Goal: Information Seeking & Learning: Learn about a topic

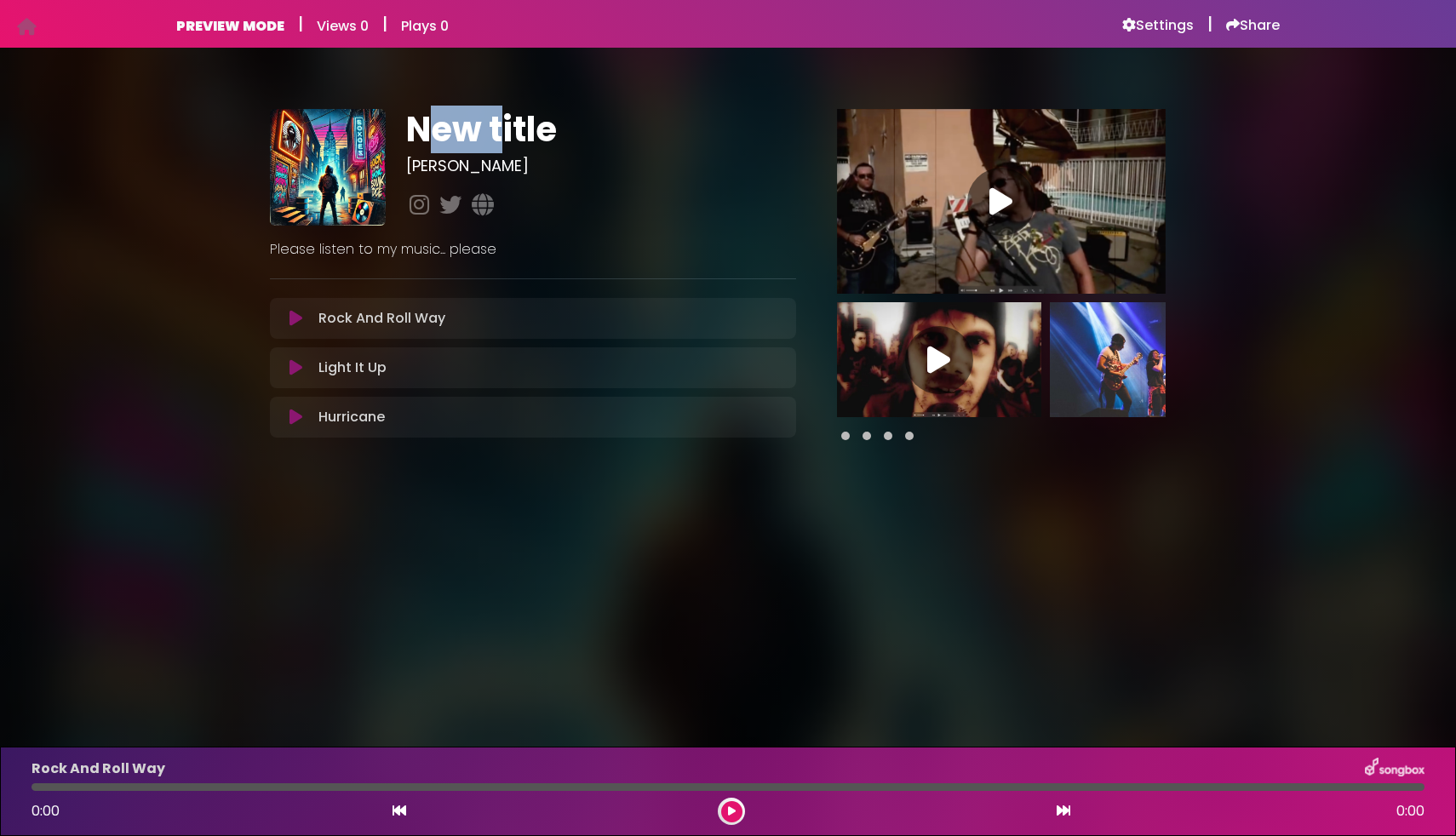
drag, startPoint x: 508, startPoint y: 138, endPoint x: 525, endPoint y: 154, distance: 23.3
click at [510, 138] on h1 "New title" at bounding box center [601, 129] width 389 height 41
drag, startPoint x: 257, startPoint y: 249, endPoint x: 567, endPoint y: 244, distance: 310.0
click at [567, 244] on div "New title Logan ×" at bounding box center [728, 266] width 1125 height 398
drag, startPoint x: 549, startPoint y: 246, endPoint x: 533, endPoint y: 245, distance: 16.0
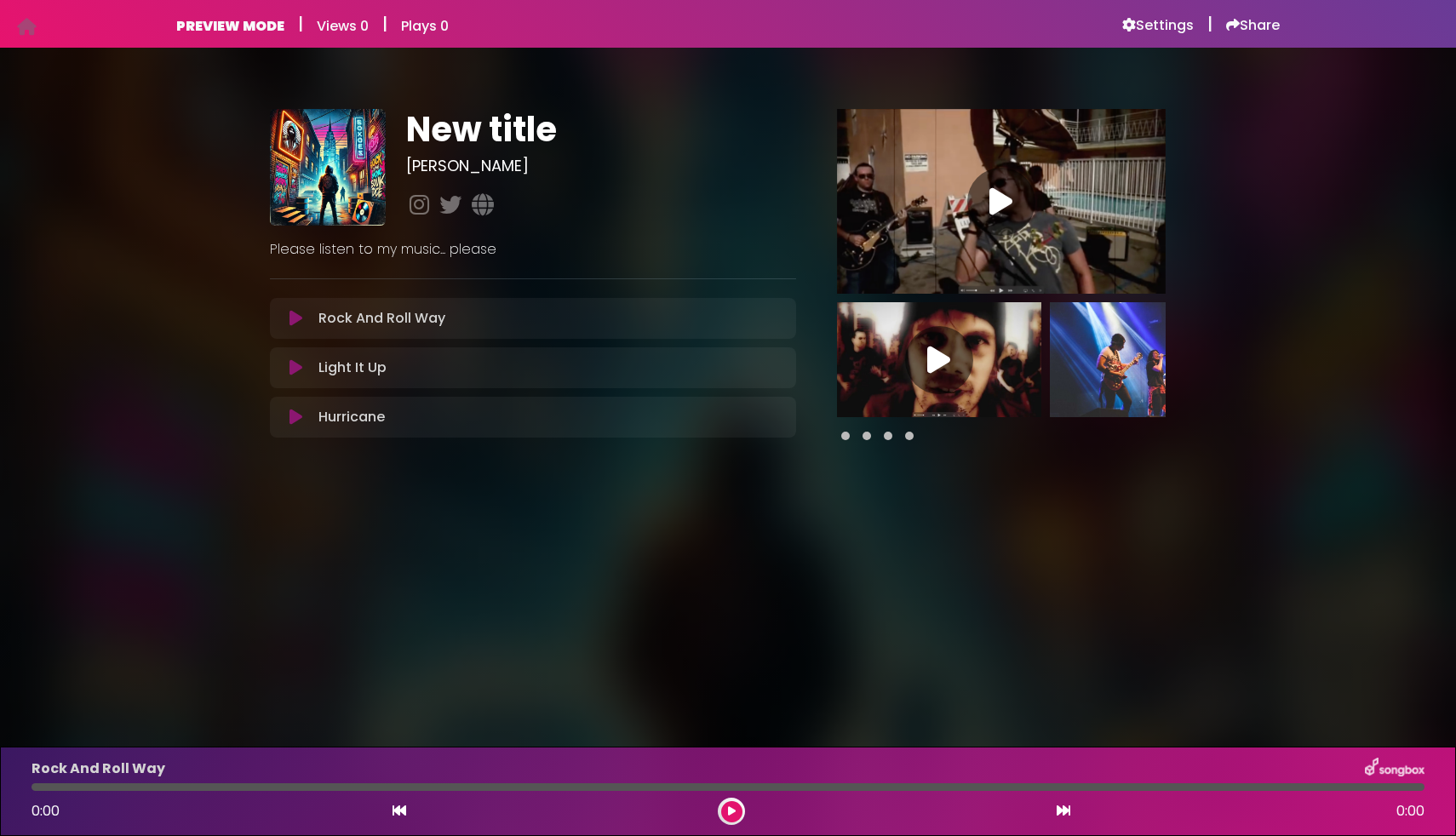
click at [549, 246] on p "Please listen to my music... please" at bounding box center [533, 249] width 527 height 20
drag, startPoint x: 518, startPoint y: 249, endPoint x: 267, endPoint y: 248, distance: 251.0
click at [267, 248] on div "Please listen to my music... please" at bounding box center [533, 242] width 547 height 34
click at [668, 512] on body "Your Private Link https://songbox.com/s/6ac5ae6b-6b0d-46a6-bef3-788fcd98b69a Co…" at bounding box center [728, 418] width 1456 height 836
drag, startPoint x: 244, startPoint y: 255, endPoint x: 716, endPoint y: 256, distance: 472.0
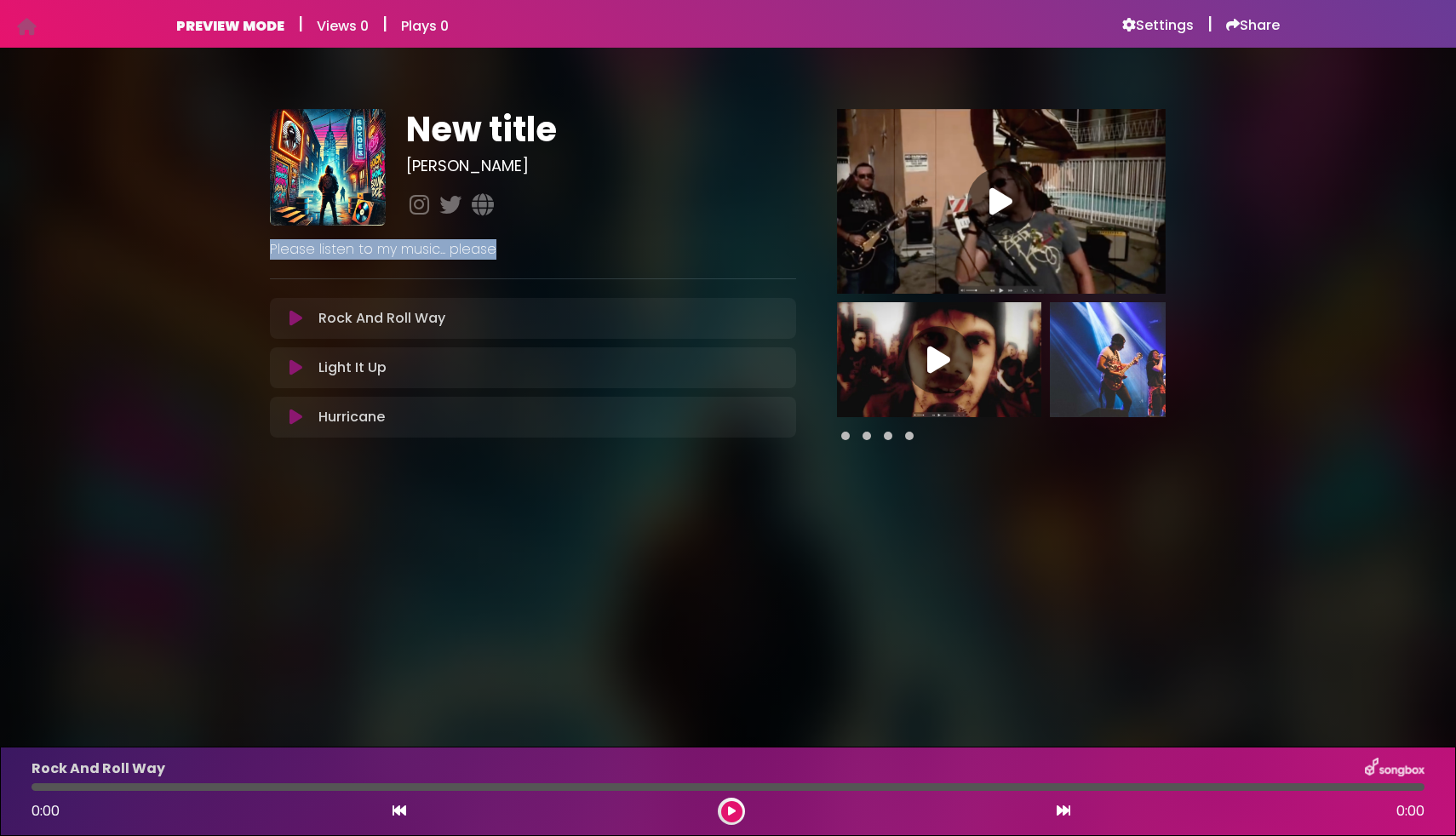
click at [716, 256] on div "New title Logan ×" at bounding box center [728, 266] width 1125 height 398
click at [778, 320] on icon at bounding box center [779, 317] width 14 height 14
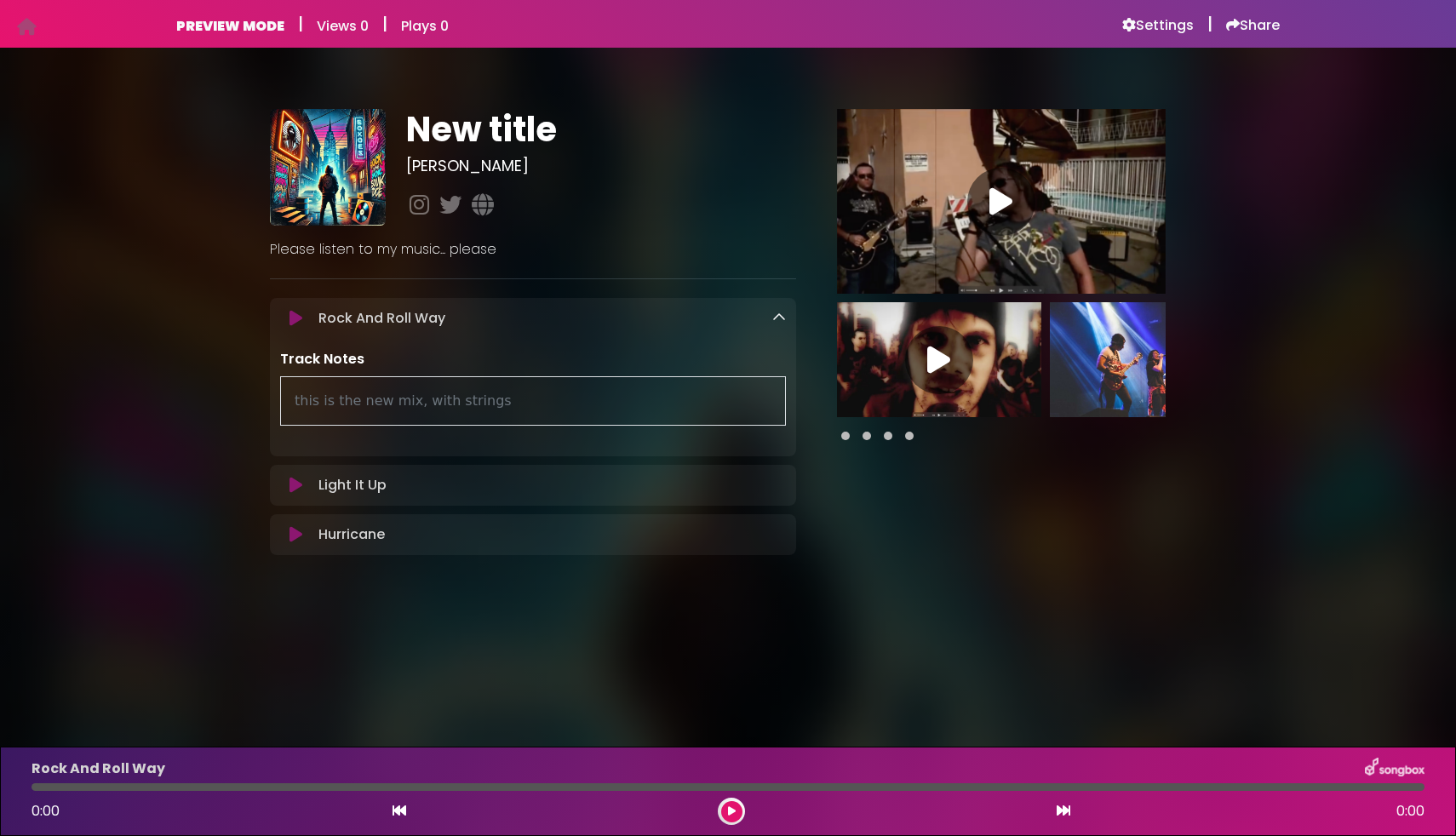
drag, startPoint x: 306, startPoint y: 401, endPoint x: 675, endPoint y: 407, distance: 369.0
click at [675, 407] on div "this is the new mix, with strings" at bounding box center [533, 401] width 505 height 49
click at [597, 400] on div "this is the new mix, with strings" at bounding box center [533, 401] width 505 height 49
drag, startPoint x: 310, startPoint y: 403, endPoint x: 560, endPoint y: 401, distance: 250.0
click at [560, 401] on div "this is the new mix, with strings" at bounding box center [533, 401] width 505 height 49
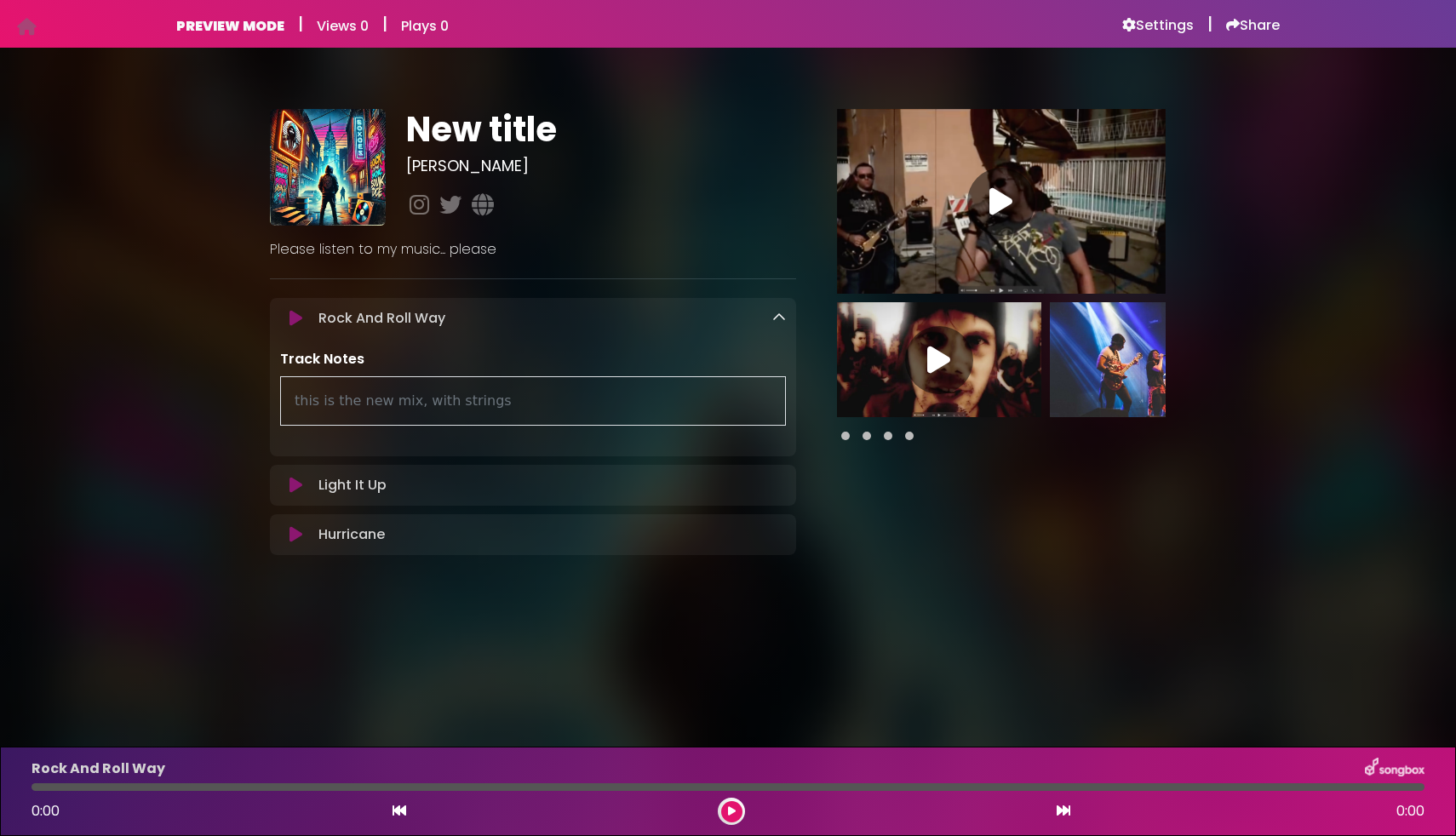
click at [560, 401] on div "this is the new mix, with strings" at bounding box center [533, 401] width 505 height 49
click at [782, 318] on icon at bounding box center [779, 317] width 14 height 14
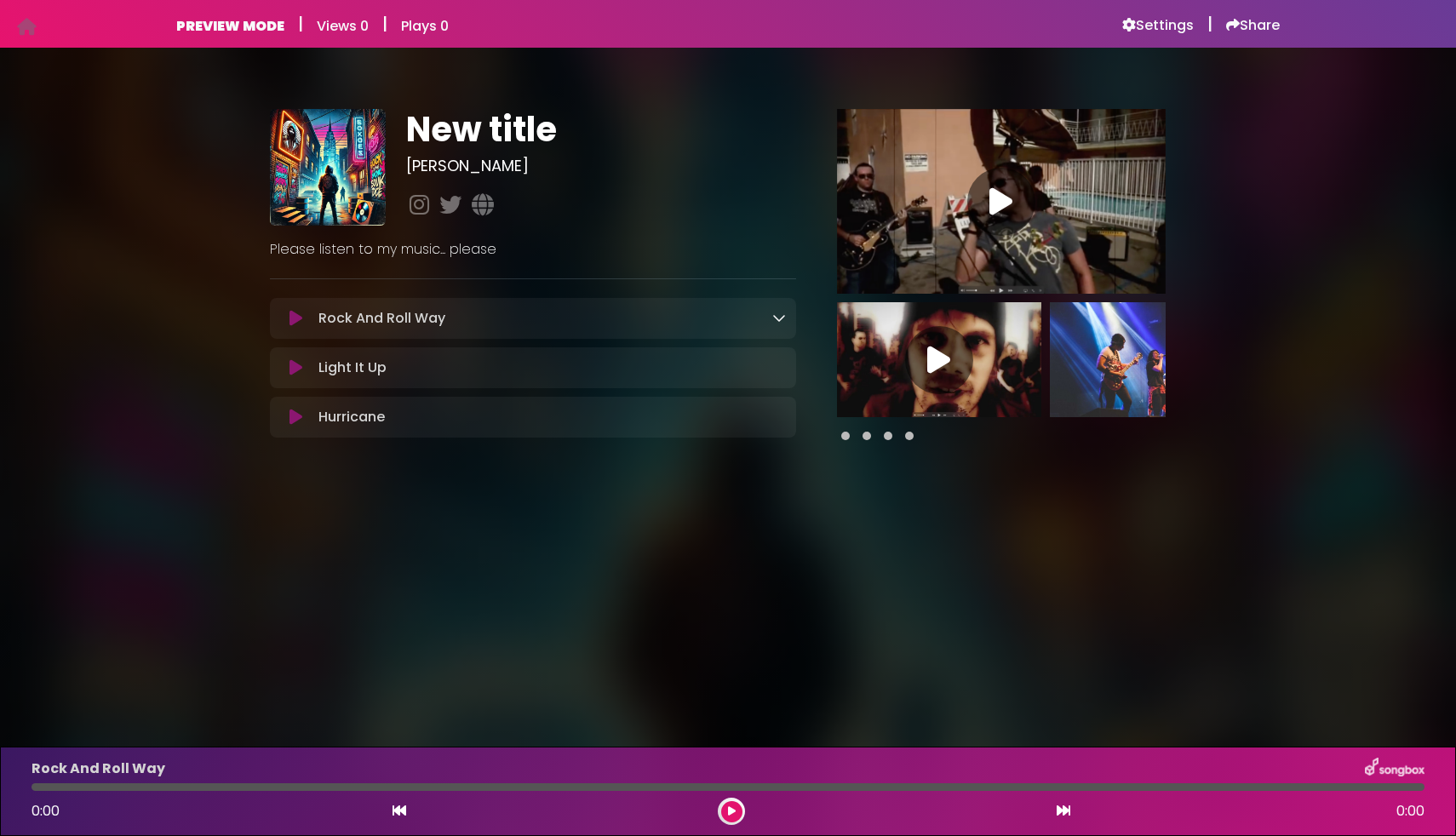
click at [776, 322] on icon at bounding box center [779, 317] width 14 height 14
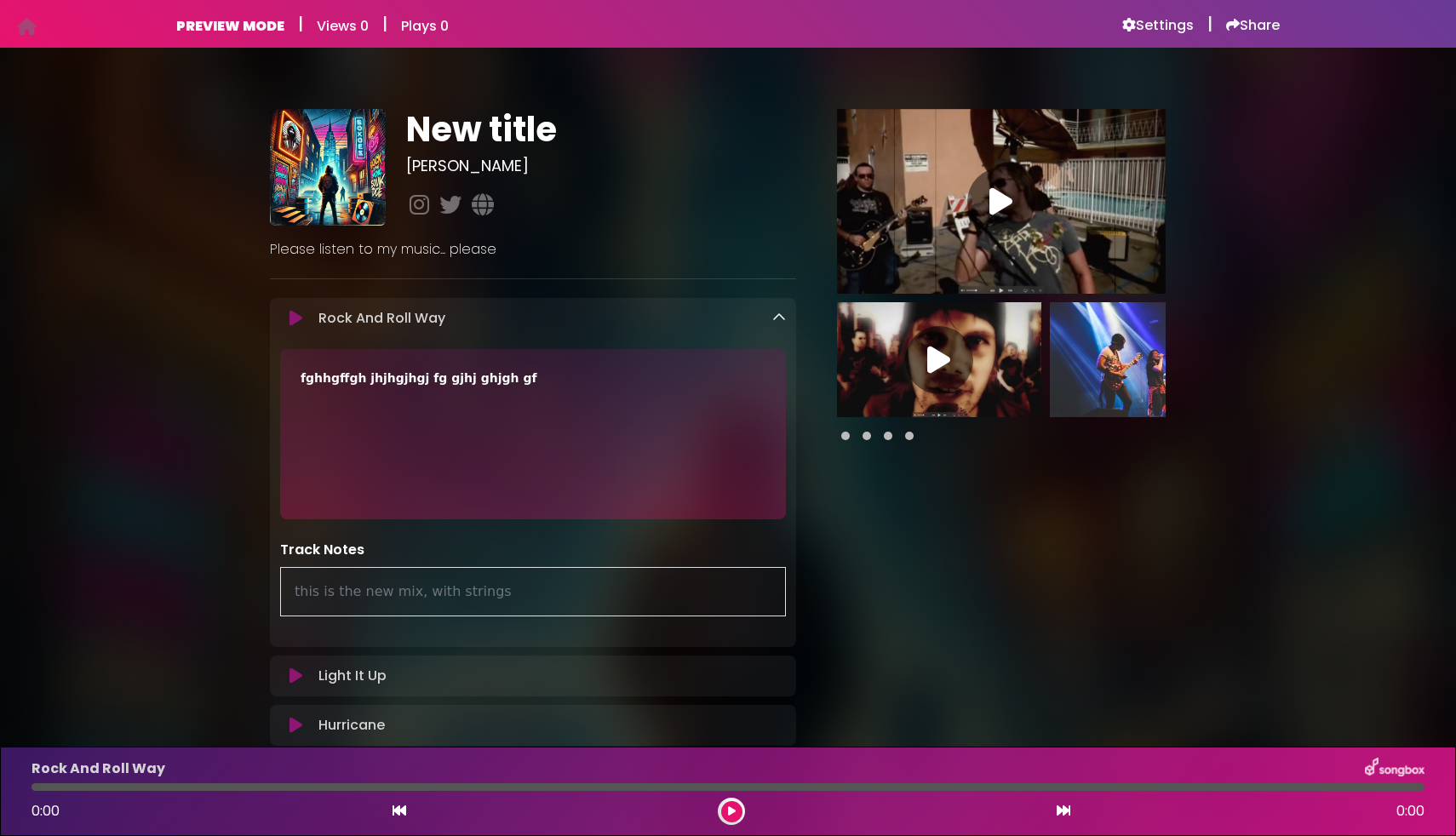
drag, startPoint x: 317, startPoint y: 386, endPoint x: 434, endPoint y: 385, distance: 117.0
click at [434, 383] on div "fghhgffgh jhjhgjhgj fg gjhj ghjgh gf" at bounding box center [533, 379] width 465 height 18
drag, startPoint x: 375, startPoint y: 592, endPoint x: 581, endPoint y: 600, distance: 206.2
click at [581, 600] on div "this is the new mix, with strings" at bounding box center [533, 592] width 505 height 49
